Goal: Task Accomplishment & Management: Manage account settings

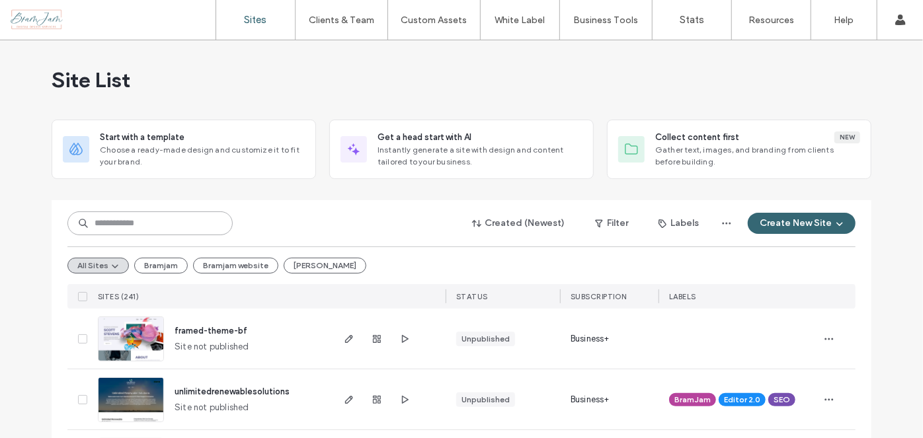
drag, startPoint x: 165, startPoint y: 234, endPoint x: 86, endPoint y: 202, distance: 84.8
click at [165, 233] on input at bounding box center [149, 224] width 165 height 24
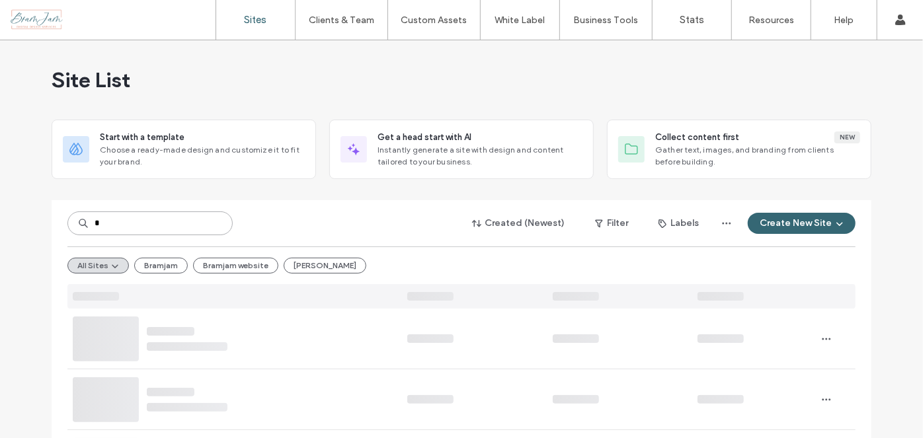
type input "*"
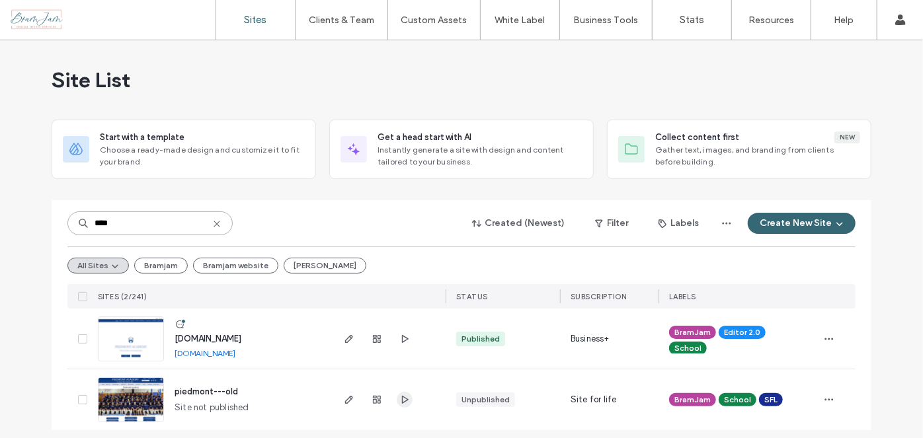
type input "****"
click at [399, 401] on icon "button" at bounding box center [404, 400] width 11 height 11
click at [344, 342] on icon "button" at bounding box center [349, 339] width 11 height 11
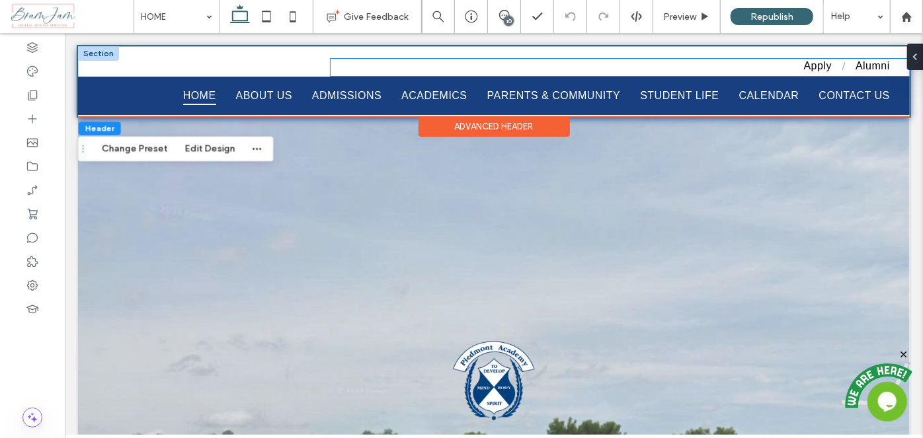
click at [754, 71] on ul "Apply Alumni" at bounding box center [619, 65] width 559 height 14
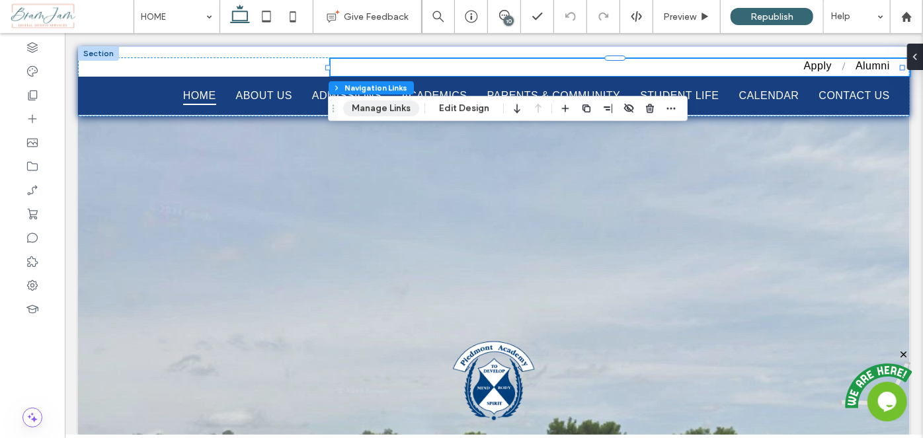
click at [352, 111] on button "Manage Links" at bounding box center [381, 108] width 76 height 16
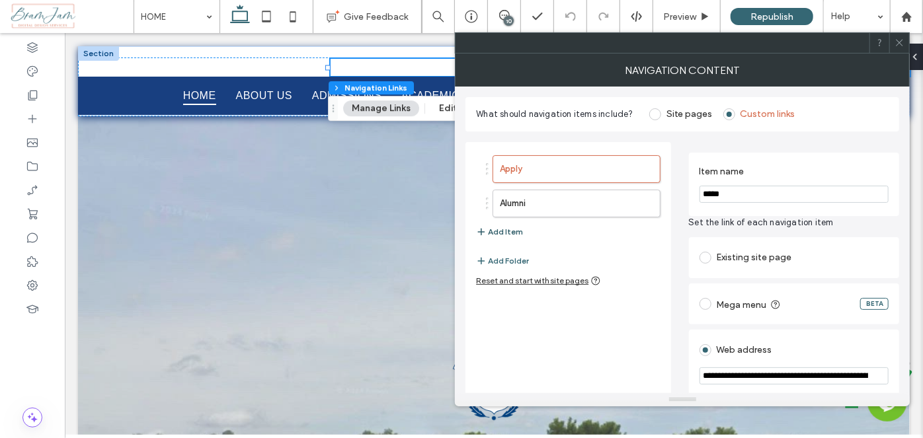
click at [508, 228] on button "Add Item" at bounding box center [499, 232] width 47 height 16
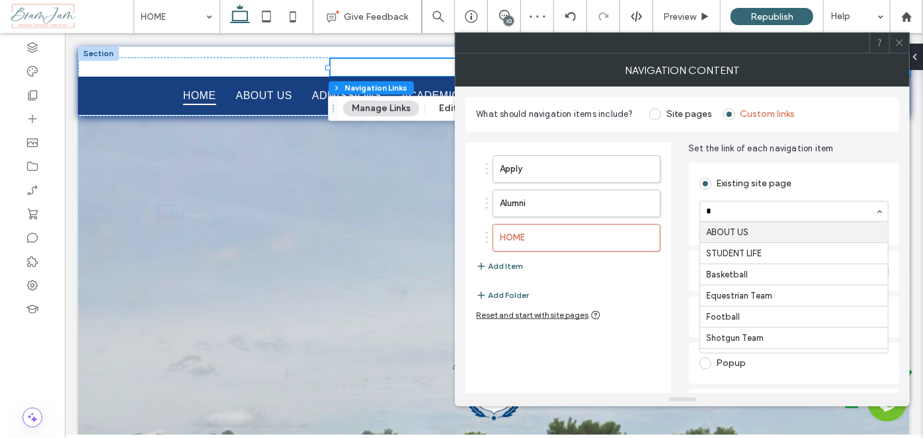
type input "**"
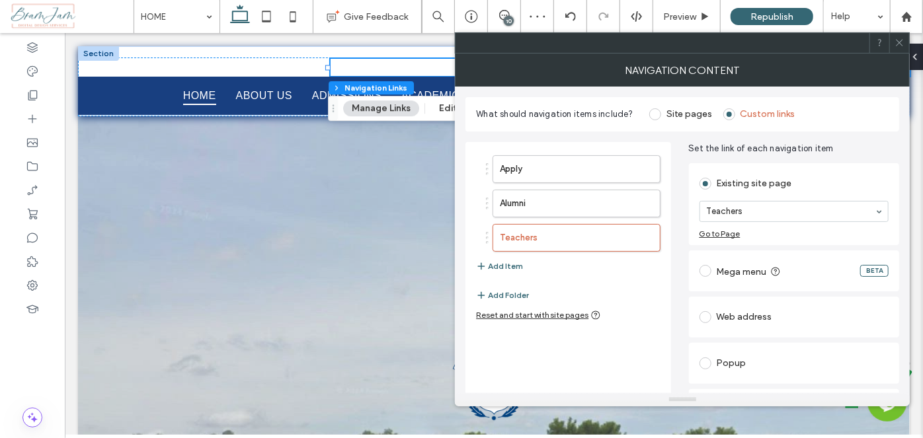
click at [896, 41] on icon at bounding box center [899, 43] width 10 height 10
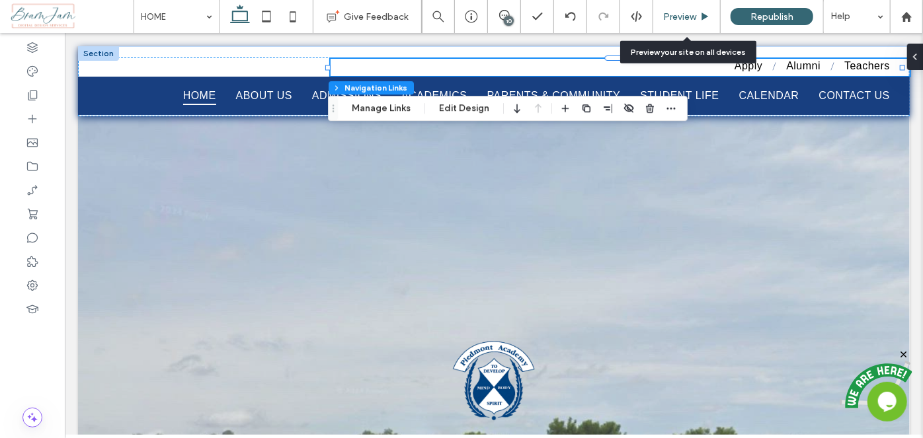
click at [687, 9] on div "Preview" at bounding box center [686, 16] width 67 height 33
click at [683, 16] on span "Preview" at bounding box center [679, 16] width 33 height 11
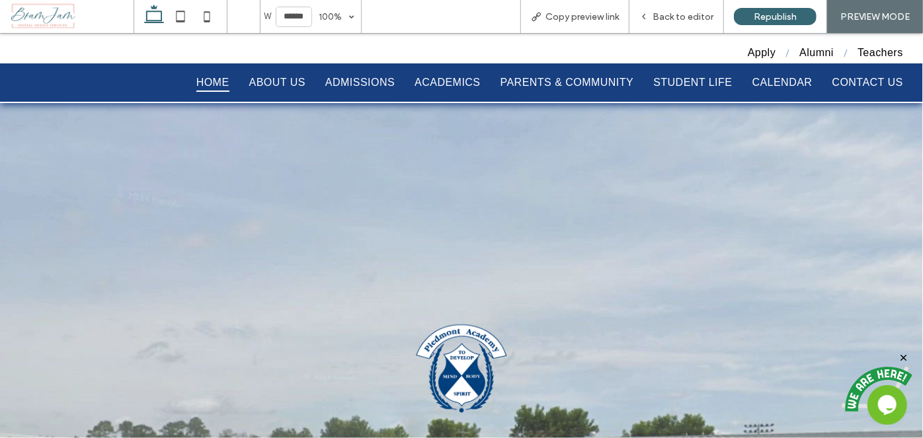
click at [870, 51] on span "Teachers" at bounding box center [880, 52] width 46 height 12
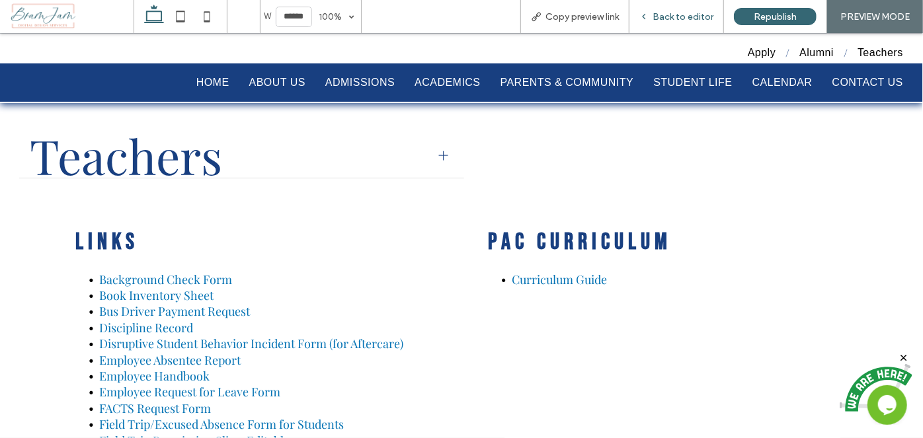
click at [697, 17] on span "Back to editor" at bounding box center [682, 16] width 61 height 11
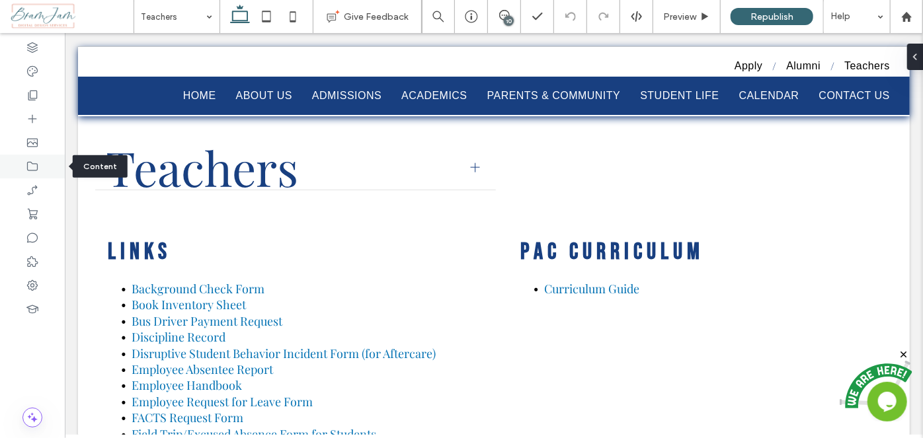
click at [34, 165] on icon at bounding box center [32, 166] width 13 height 13
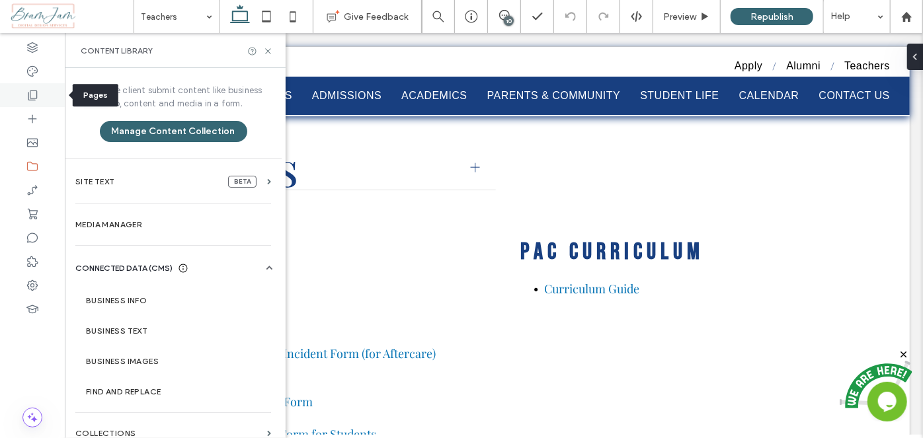
click at [34, 98] on use at bounding box center [32, 96] width 9 height 10
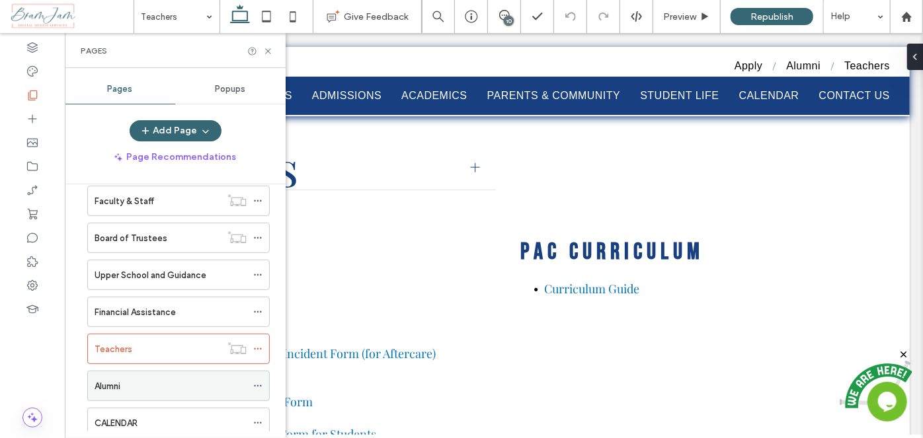
scroll to position [534, 0]
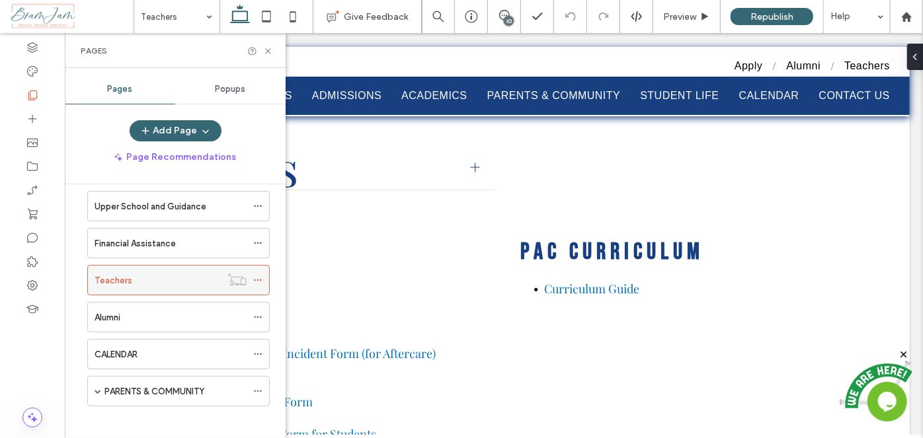
click at [259, 276] on icon at bounding box center [257, 280] width 9 height 9
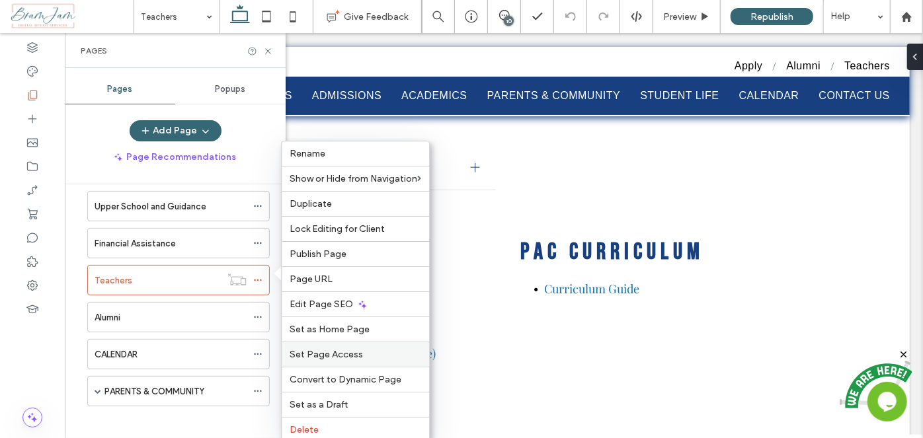
click at [352, 352] on span "Set Page Access" at bounding box center [326, 354] width 73 height 11
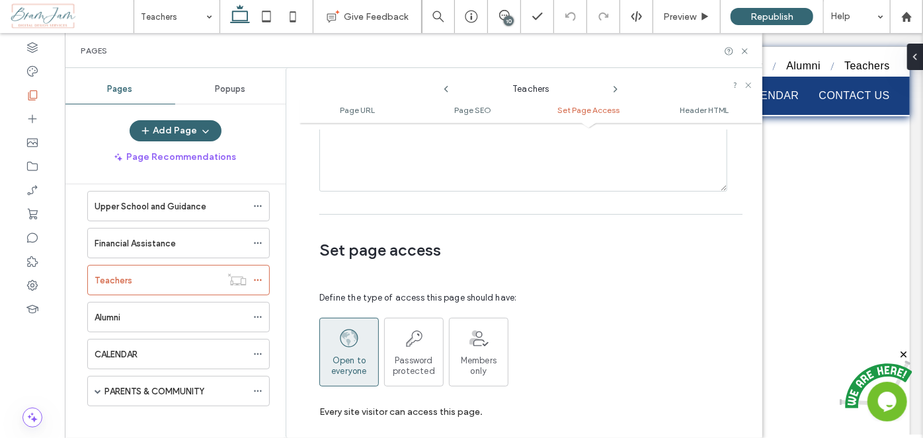
scroll to position [993, 0]
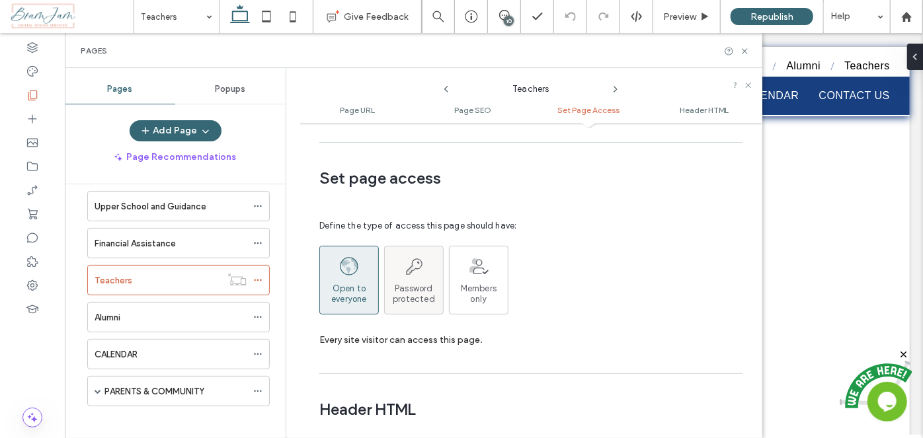
click at [400, 284] on span "Password protected" at bounding box center [414, 294] width 58 height 21
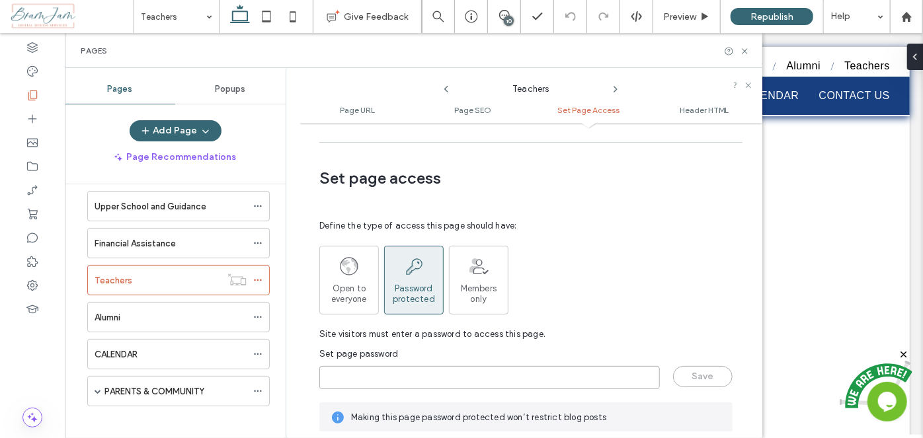
click at [393, 366] on input "page-password" at bounding box center [489, 377] width 340 height 23
type input "**********"
click at [703, 366] on button "Save" at bounding box center [702, 376] width 59 height 21
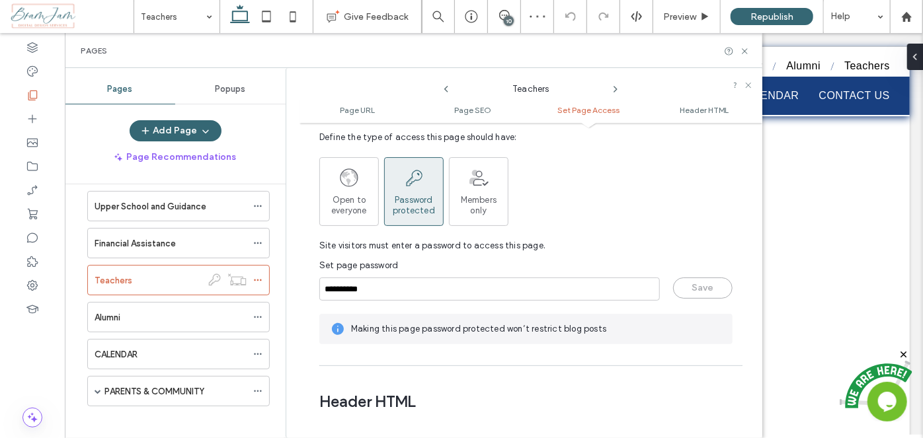
scroll to position [1233, 0]
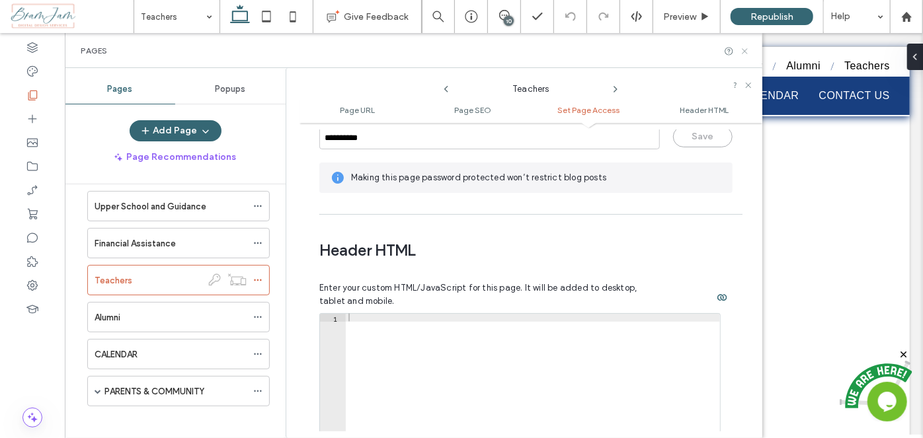
click at [744, 50] on icon at bounding box center [745, 51] width 10 height 10
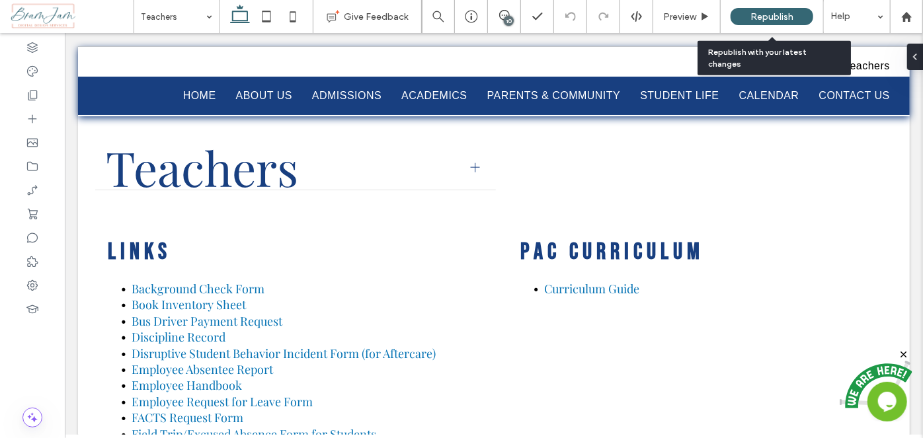
click at [777, 17] on span "Republish" at bounding box center [771, 16] width 43 height 11
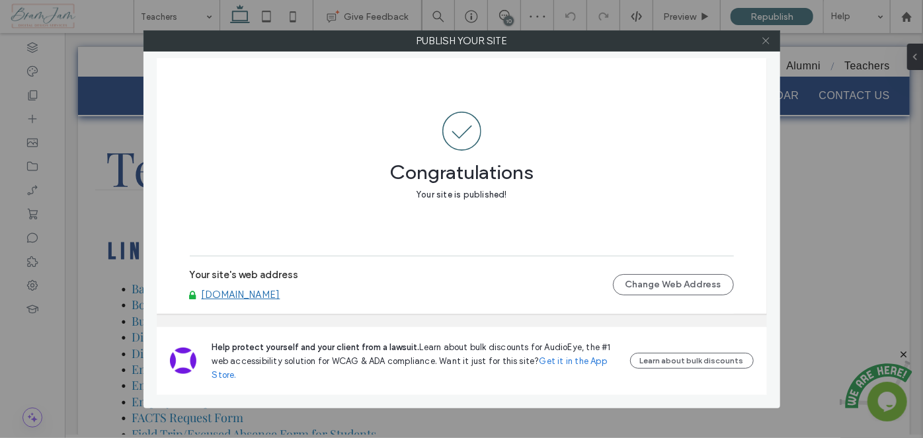
click at [767, 38] on icon at bounding box center [766, 41] width 10 height 10
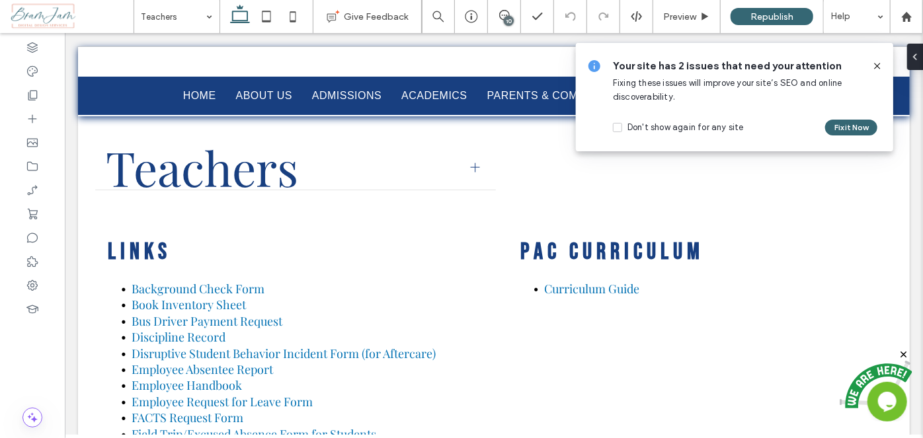
click at [877, 66] on use at bounding box center [877, 66] width 6 height 6
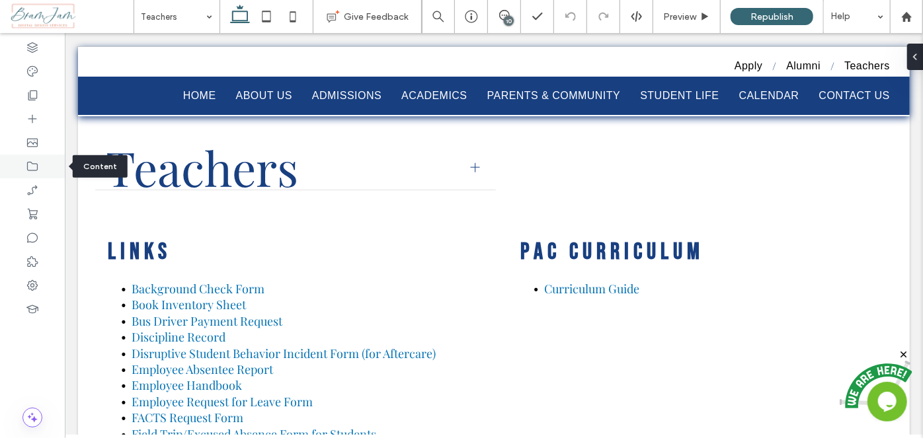
click at [38, 165] on icon at bounding box center [32, 166] width 13 height 13
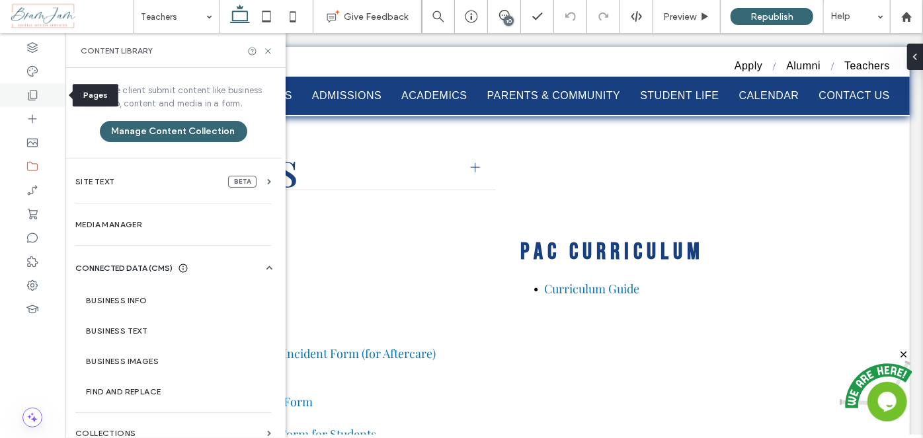
click at [39, 87] on div at bounding box center [32, 95] width 65 height 24
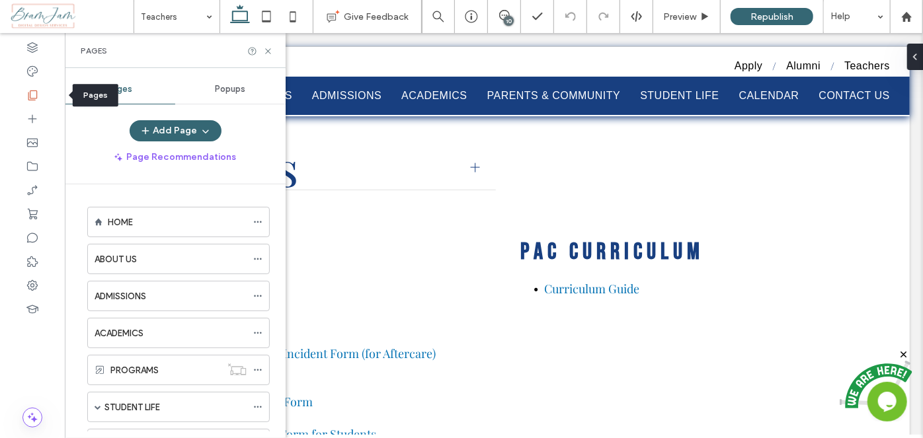
click at [32, 93] on icon at bounding box center [32, 95] width 13 height 13
click at [33, 98] on use at bounding box center [32, 96] width 9 height 10
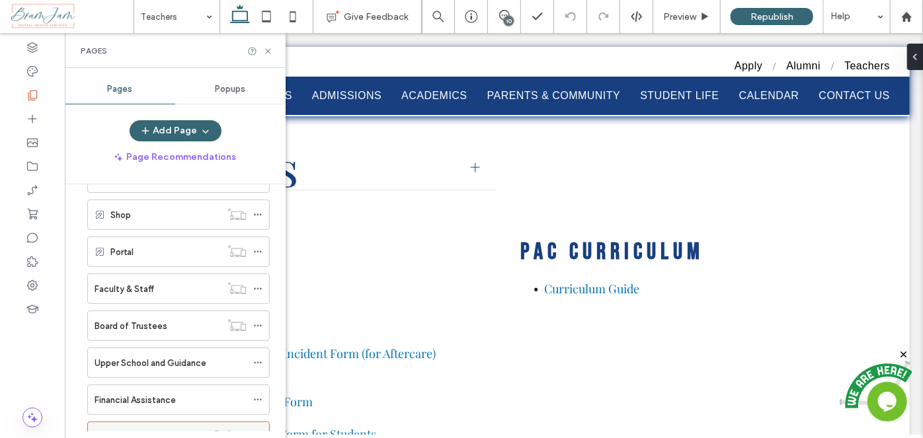
scroll to position [481, 0]
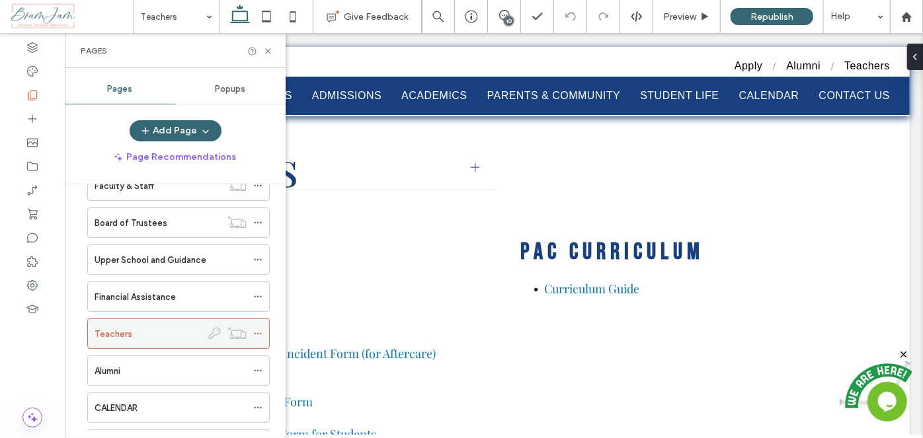
click at [261, 329] on icon at bounding box center [257, 333] width 9 height 9
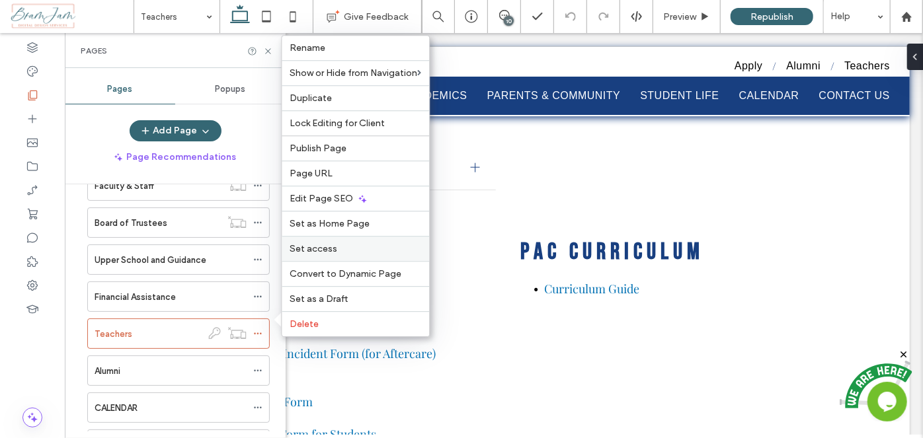
click at [342, 256] on div "Set access" at bounding box center [355, 248] width 147 height 25
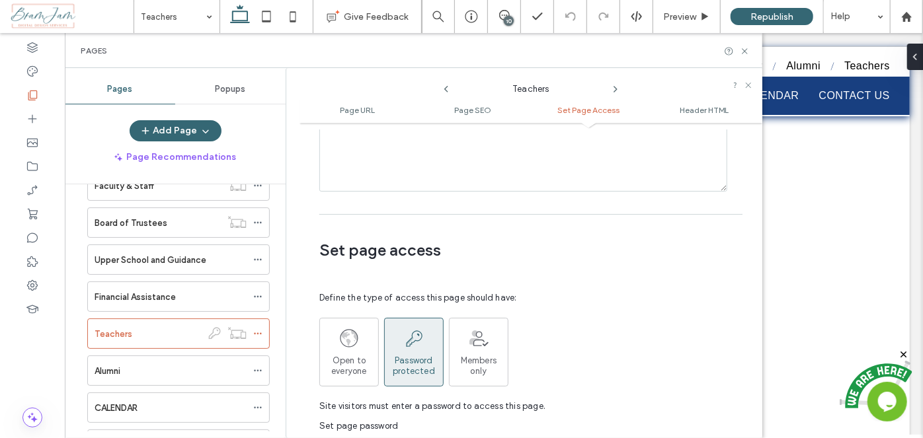
scroll to position [993, 0]
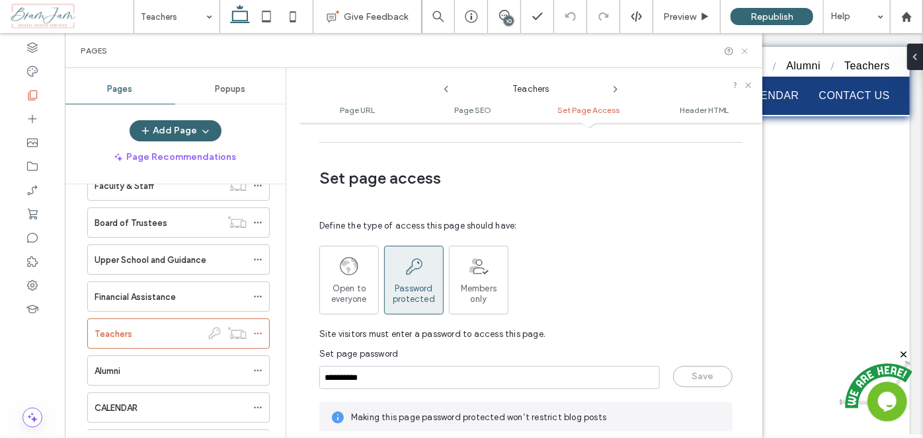
click at [748, 53] on icon at bounding box center [745, 51] width 10 height 10
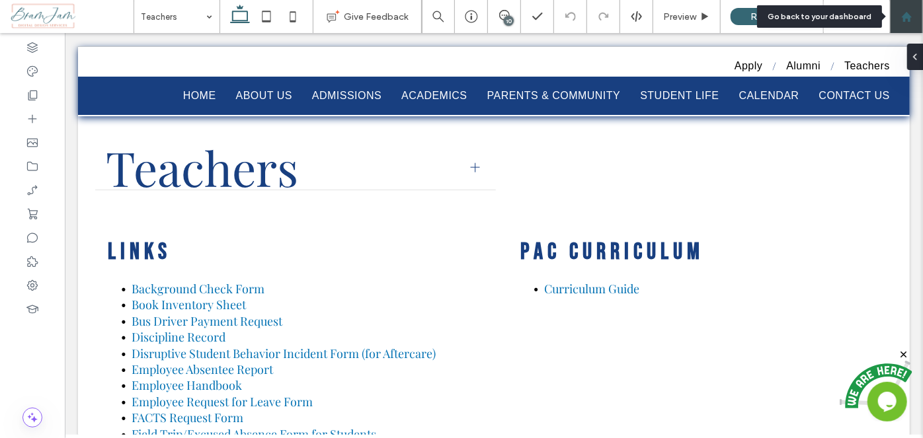
click at [903, 24] on div at bounding box center [906, 16] width 33 height 33
